Goal: Ask a question

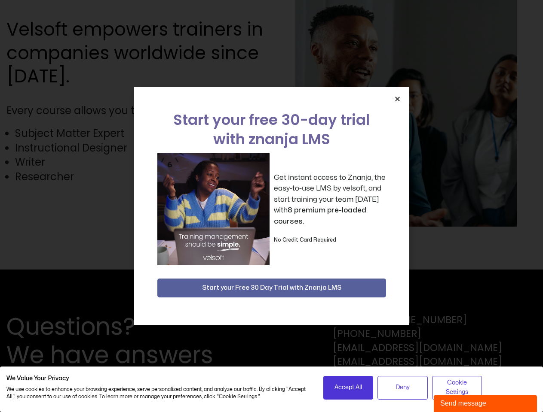
click at [271, 206] on div "Get instant access to Znanja, the easy-to-use LMS by velsoft, and start trainin…" at bounding box center [271, 209] width 229 height 112
click at [397, 99] on icon "Close" at bounding box center [397, 99] width 6 height 6
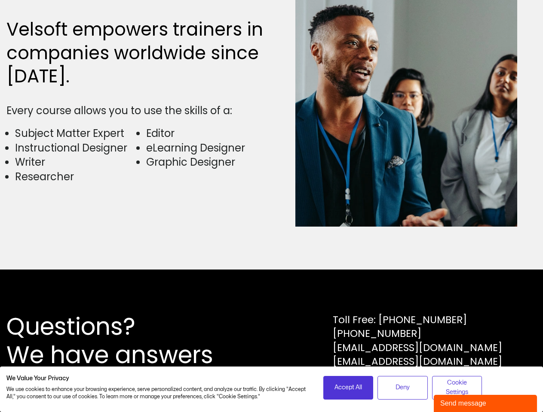
click at [272, 288] on div "Questions? We have answers Toll Free: [PHONE_NUMBER] [PHONE_NUMBER] [EMAIL_ADDR…" at bounding box center [271, 341] width 543 height 143
click at [348, 388] on span "Accept All" at bounding box center [347, 387] width 27 height 9
click at [402, 388] on div "Questions? We have answers Toll Free: [PHONE_NUMBER] [PHONE_NUMBER] [EMAIL_ADDR…" at bounding box center [271, 341] width 543 height 143
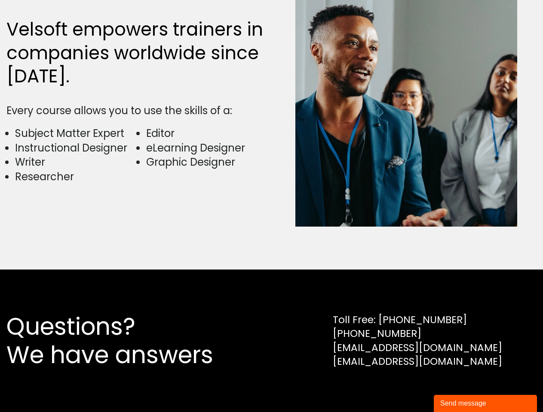
click at [457, 388] on div "Questions? We have answers Toll Free: [PHONE_NUMBER] [PHONE_NUMBER] [EMAIL_ADDR…" at bounding box center [271, 341] width 543 height 143
click at [485, 404] on div "Send message" at bounding box center [485, 404] width 90 height 10
